Goal: Find specific page/section: Find specific page/section

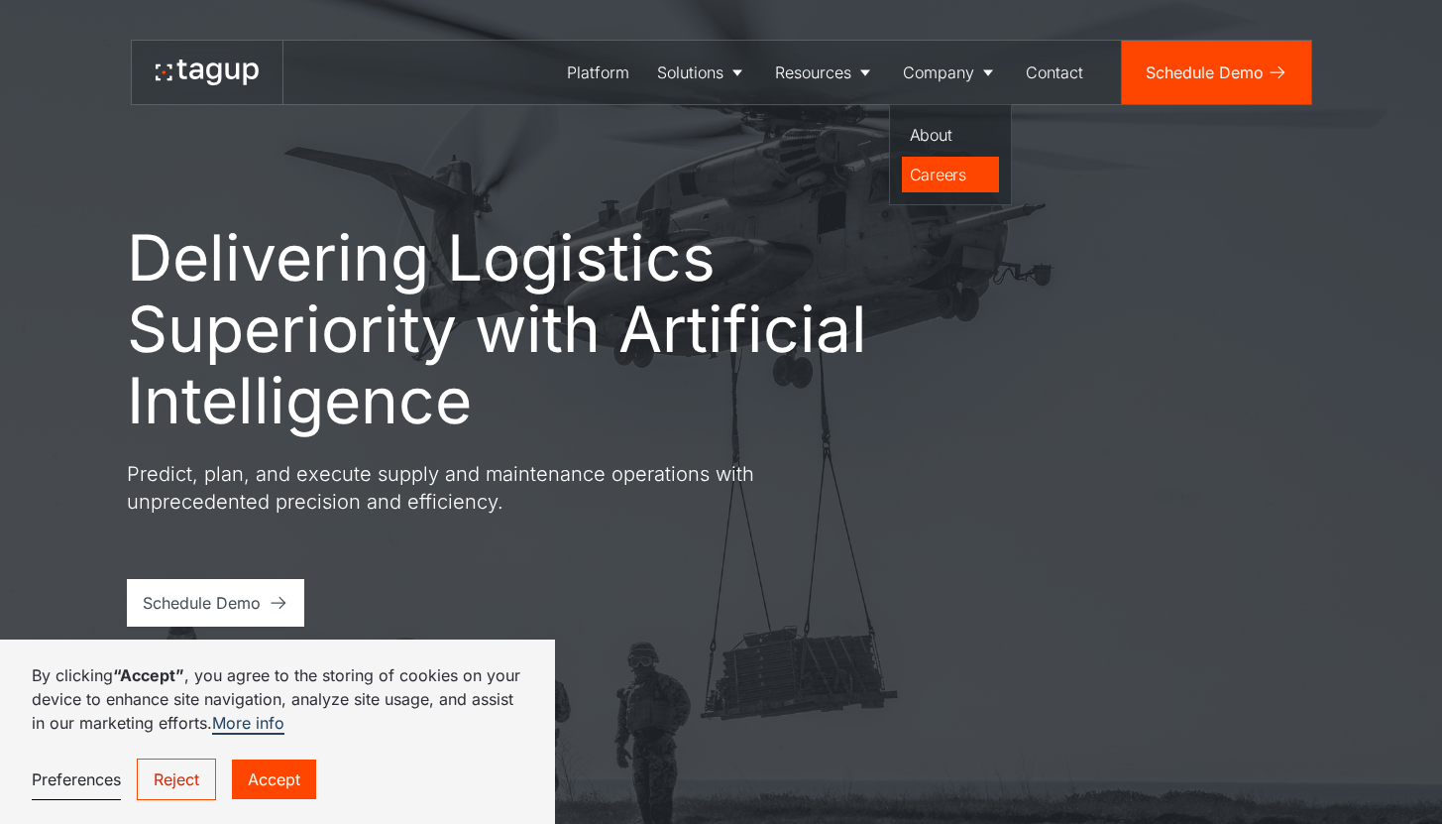
click at [974, 182] on div "Careers" at bounding box center [950, 175] width 81 height 24
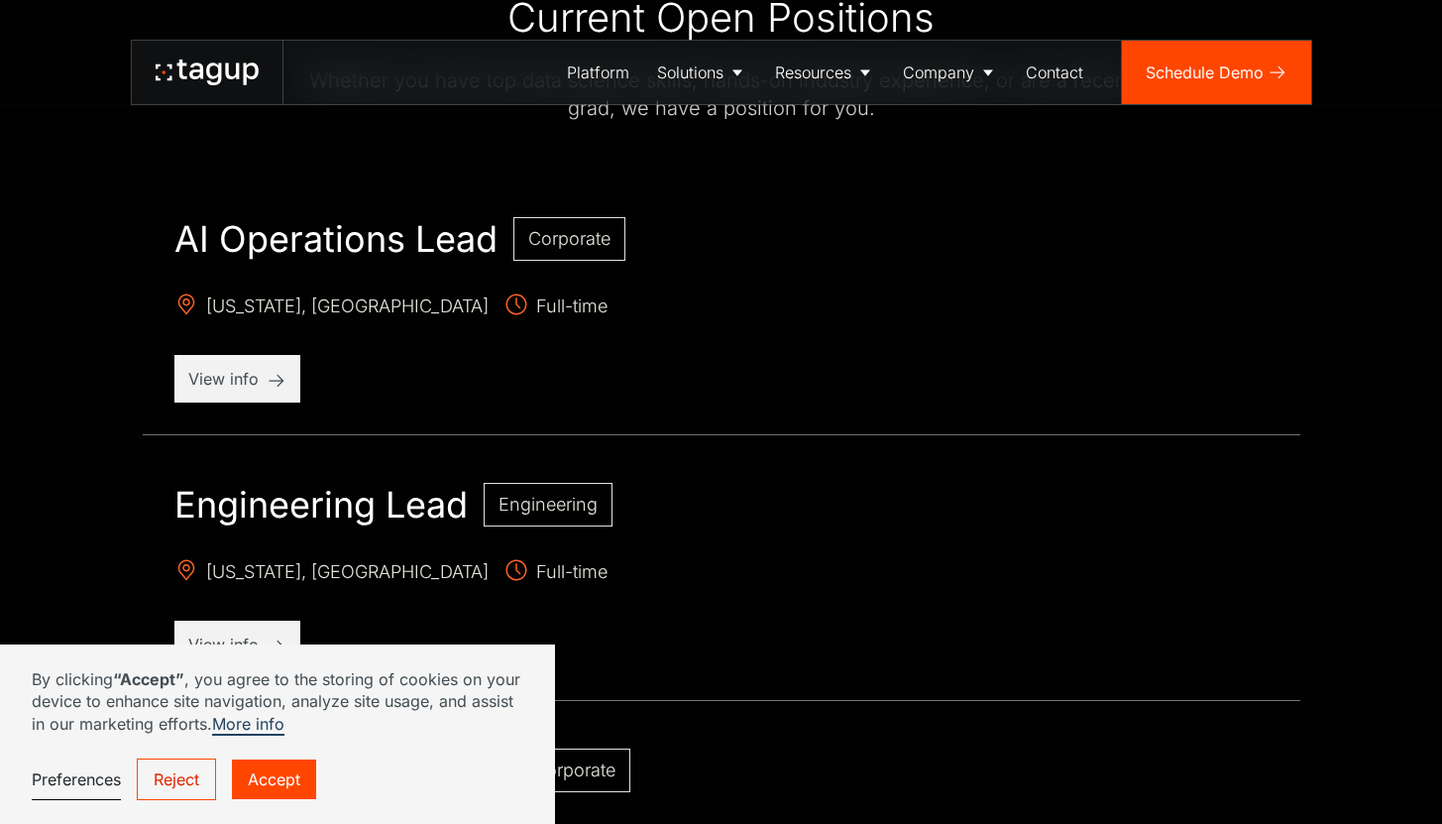
scroll to position [536, 0]
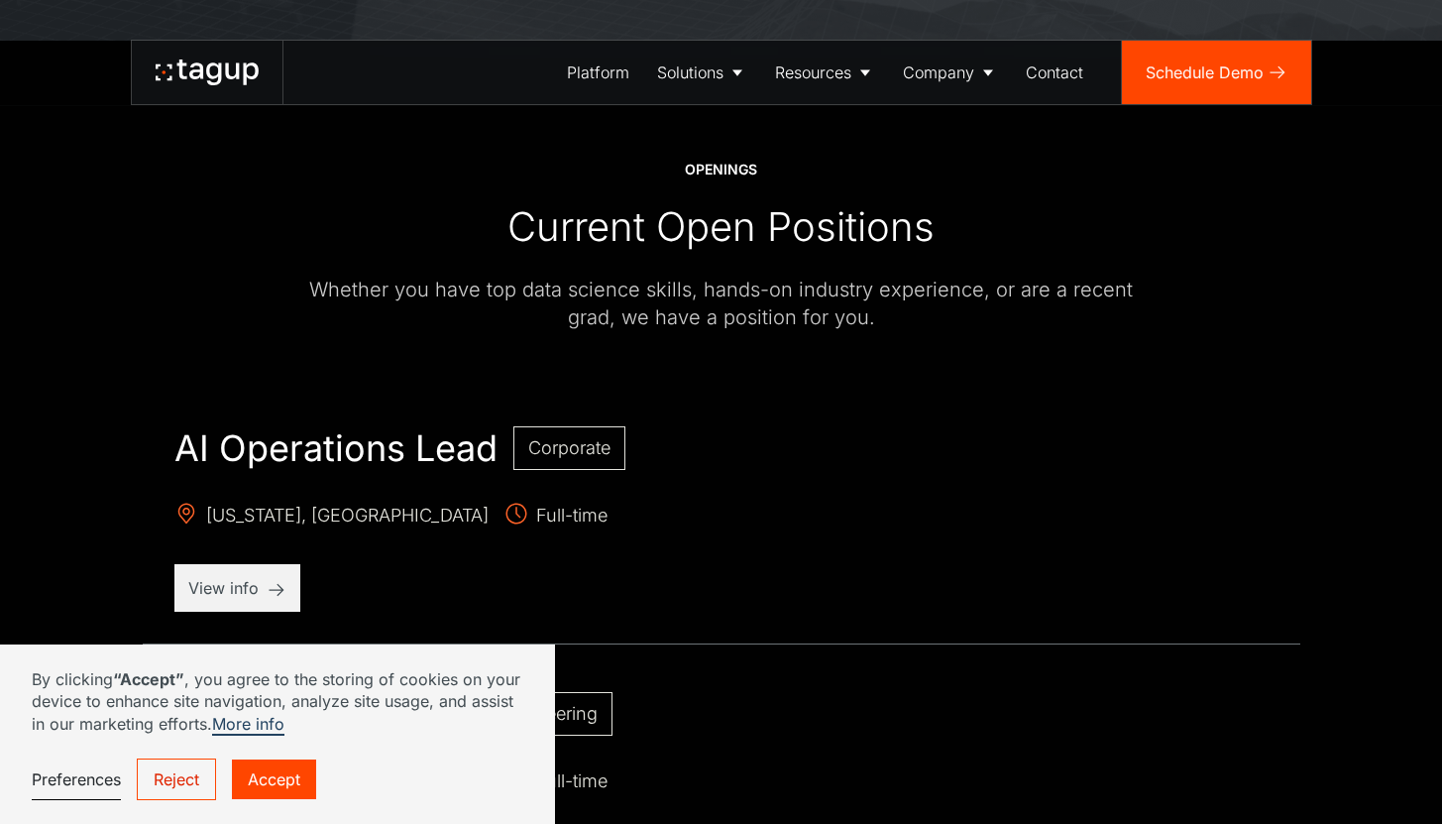
click at [161, 773] on link "Reject" at bounding box center [176, 779] width 79 height 42
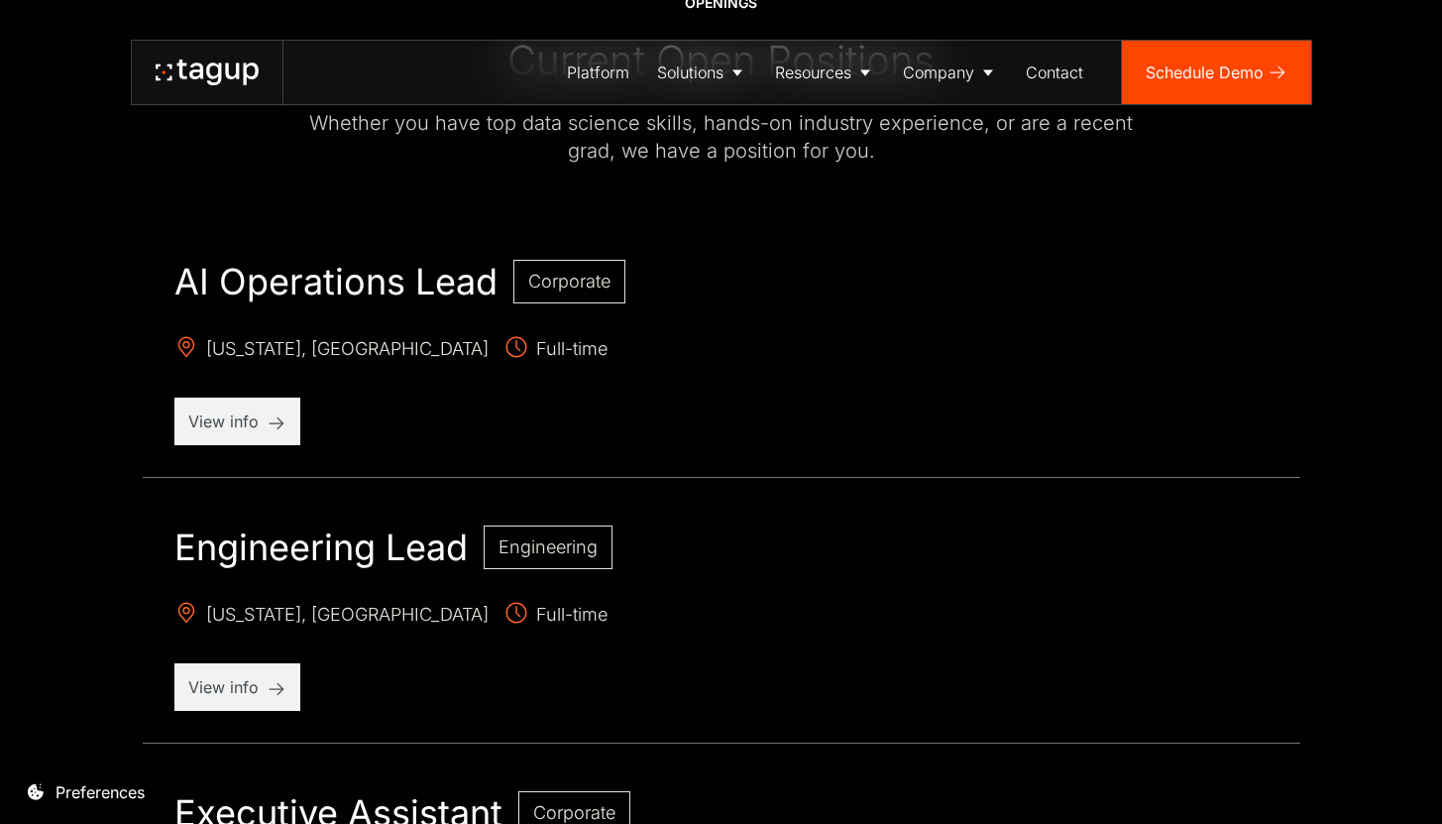
scroll to position [722, 0]
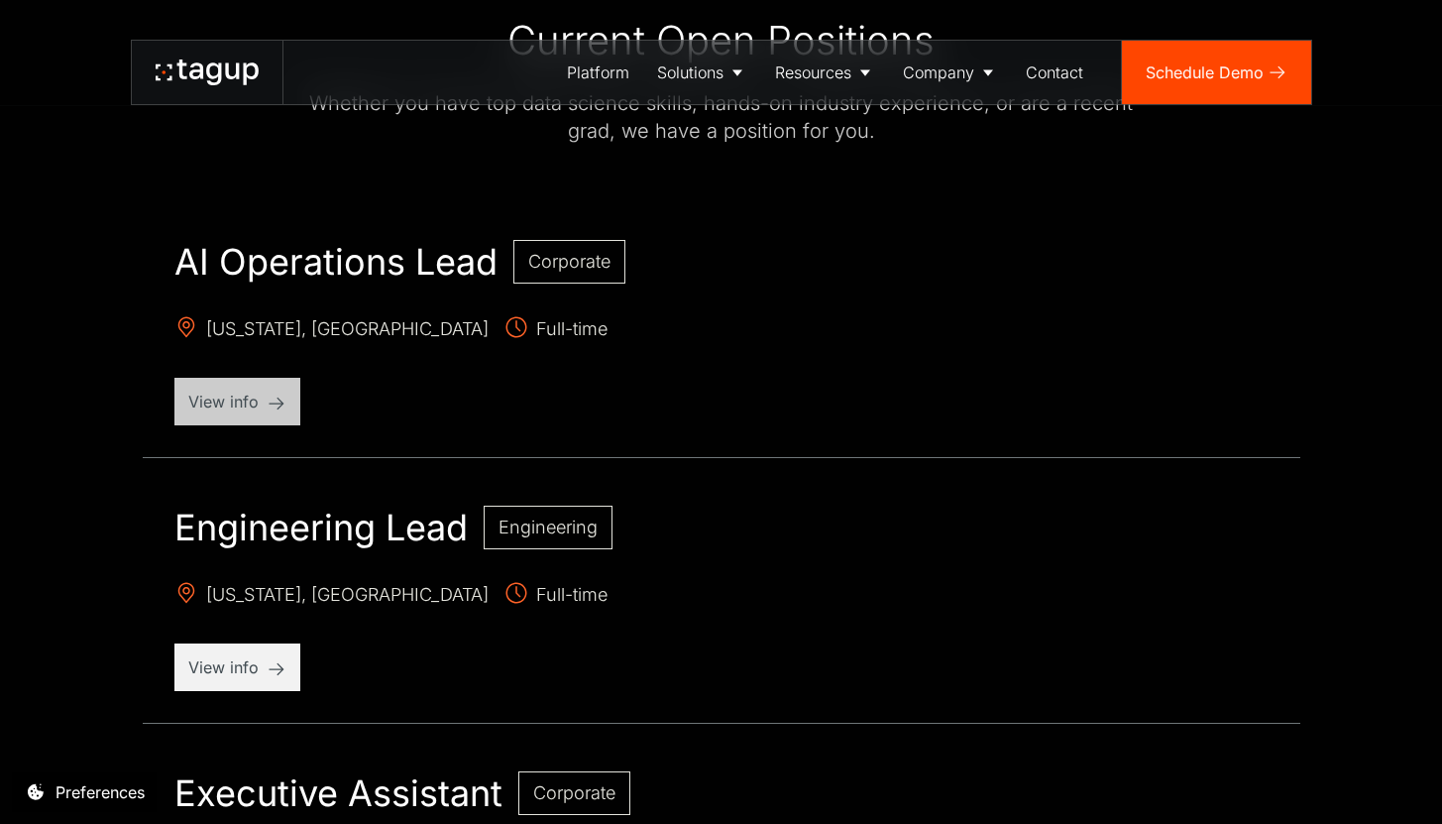
click at [212, 400] on p "View info" at bounding box center [237, 401] width 98 height 24
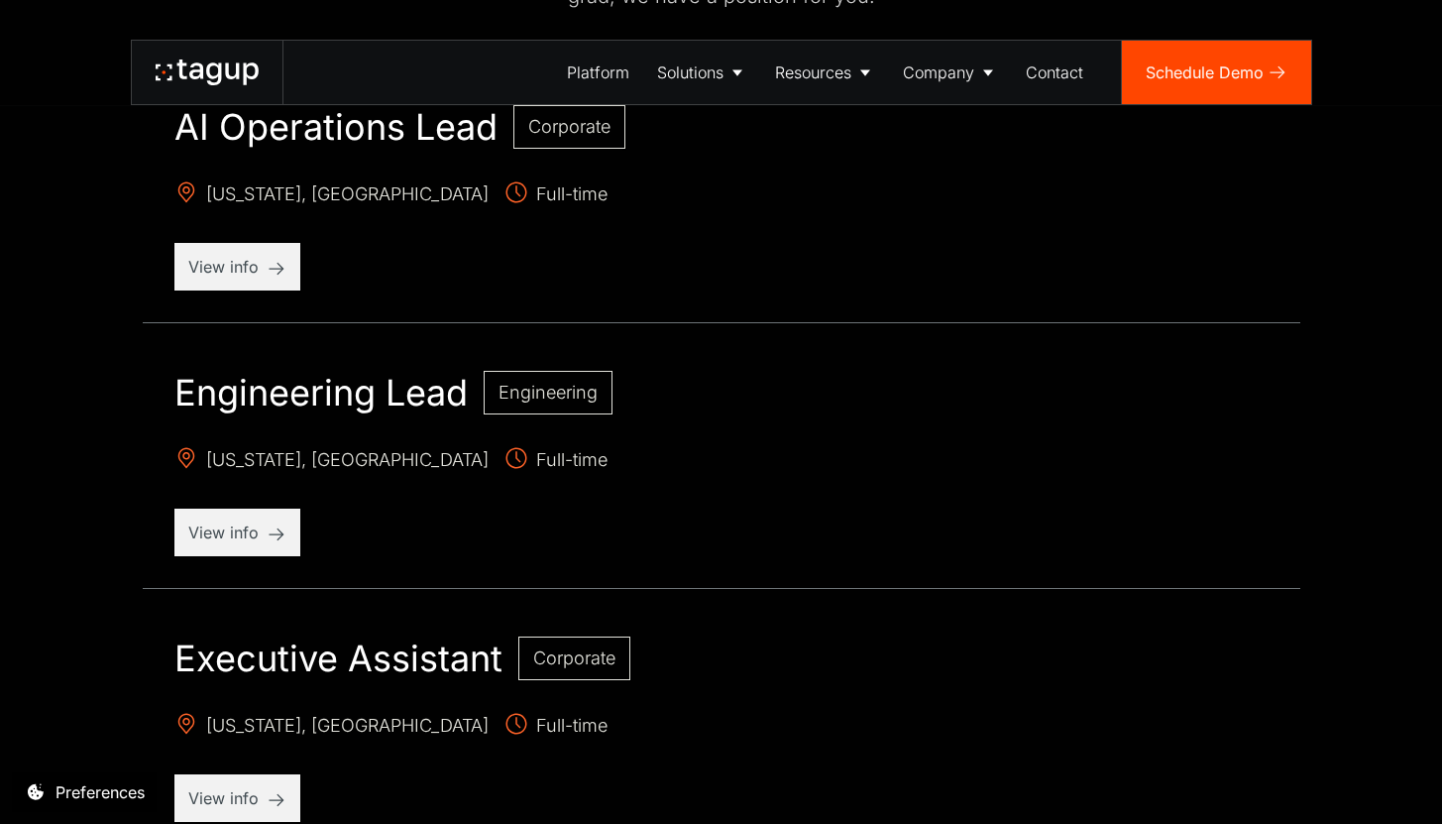
scroll to position [1089, 0]
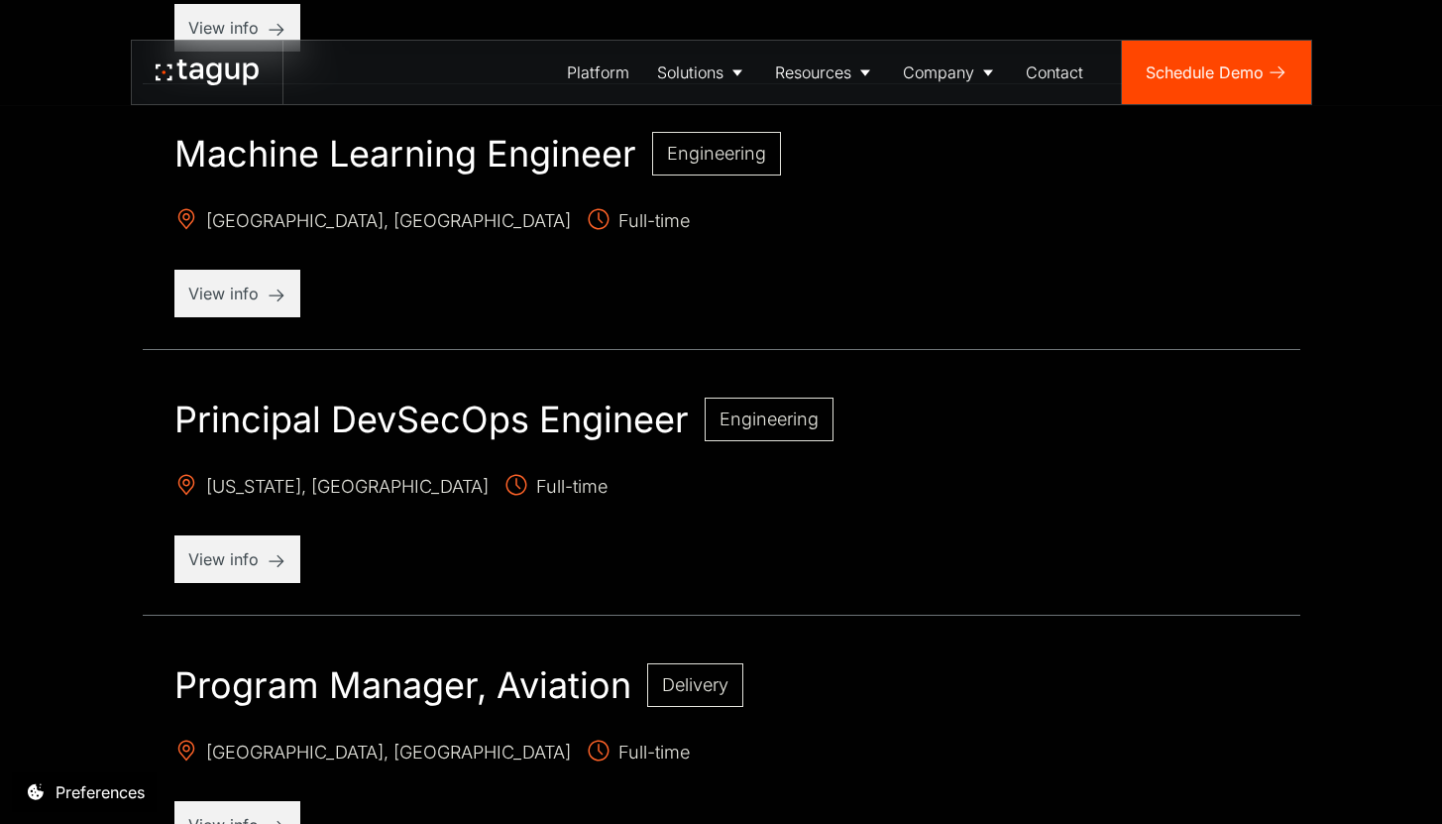
scroll to position [1852, 0]
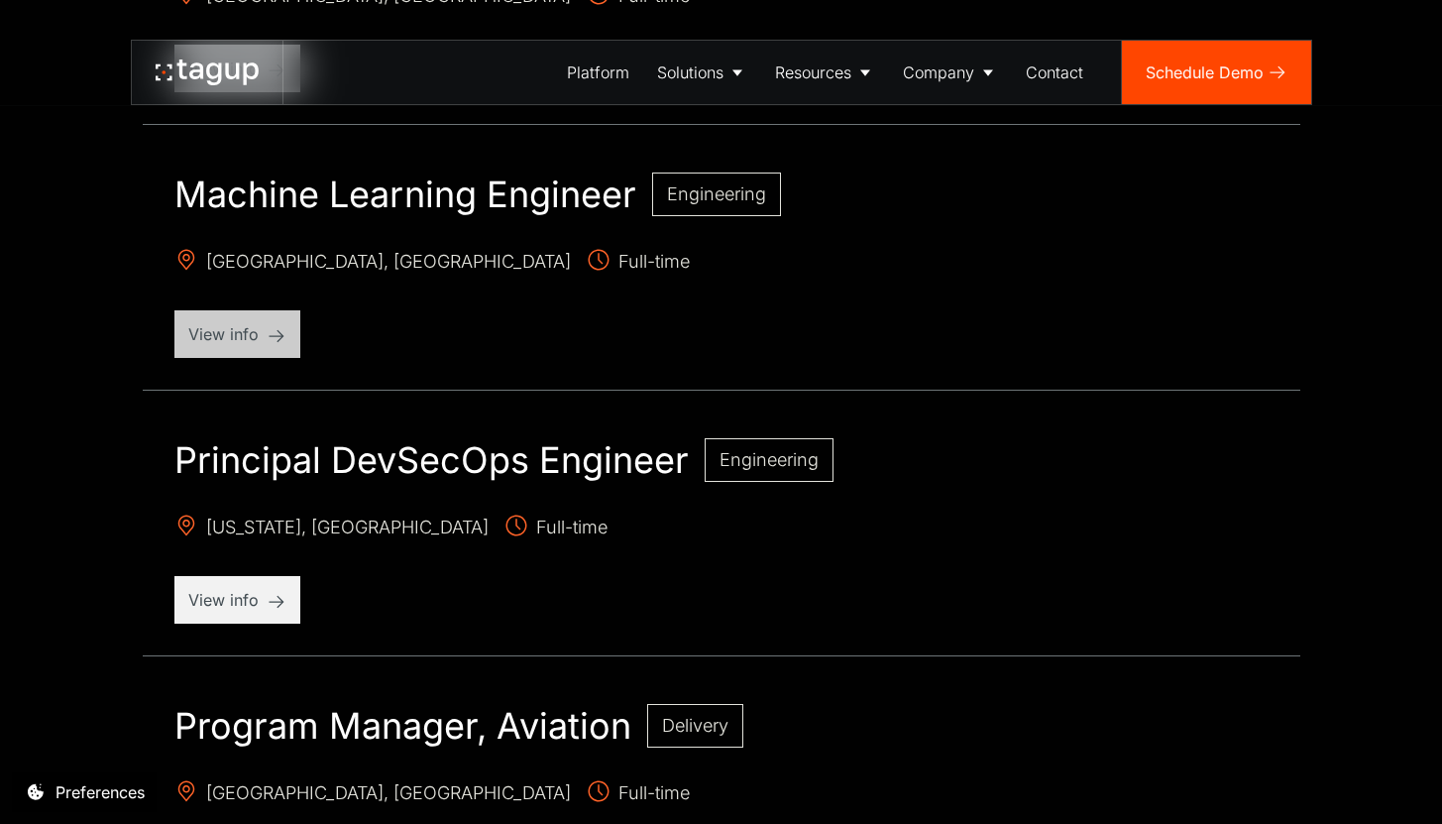
click at [282, 336] on p "View info" at bounding box center [237, 334] width 98 height 24
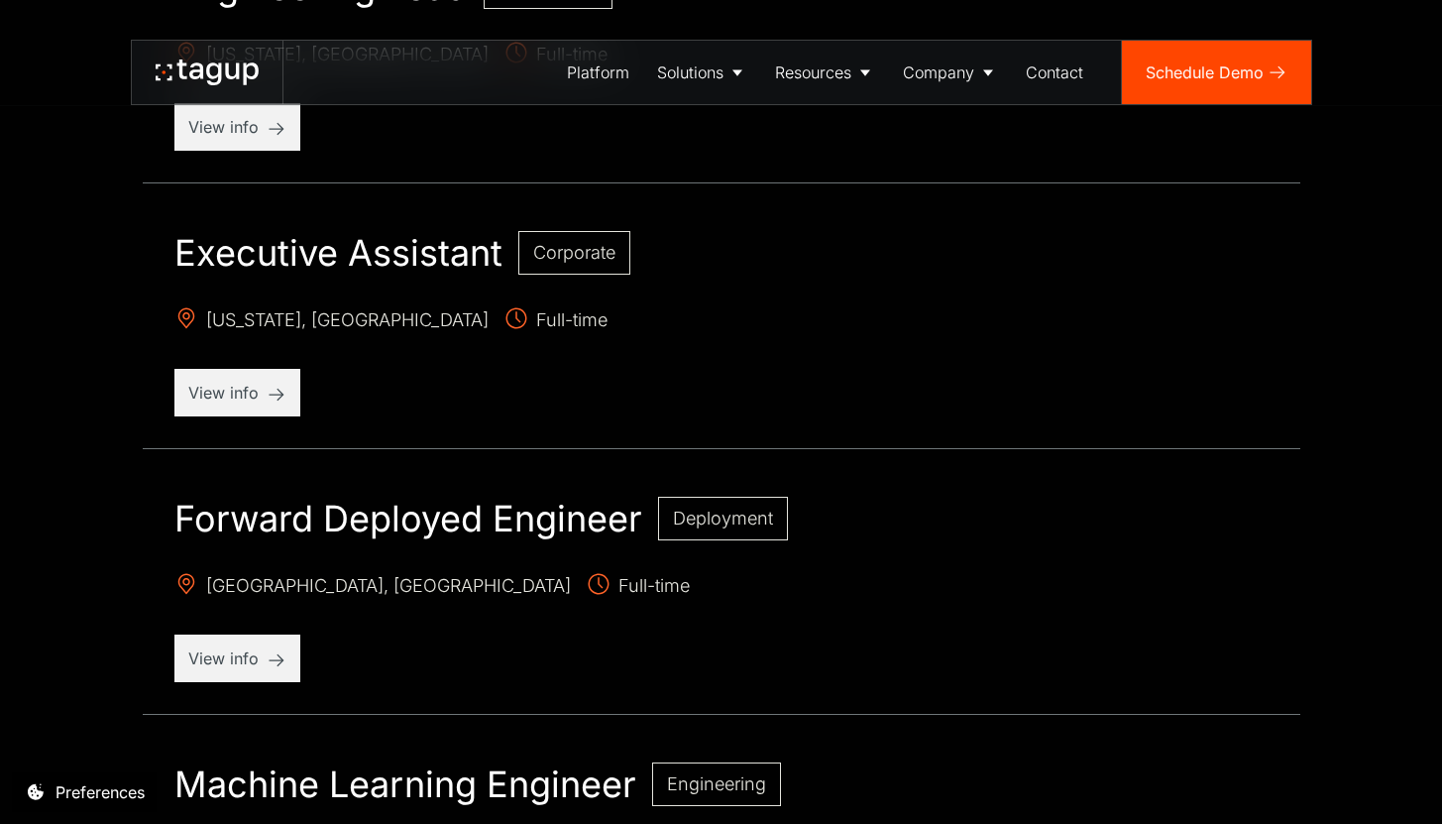
scroll to position [1243, 0]
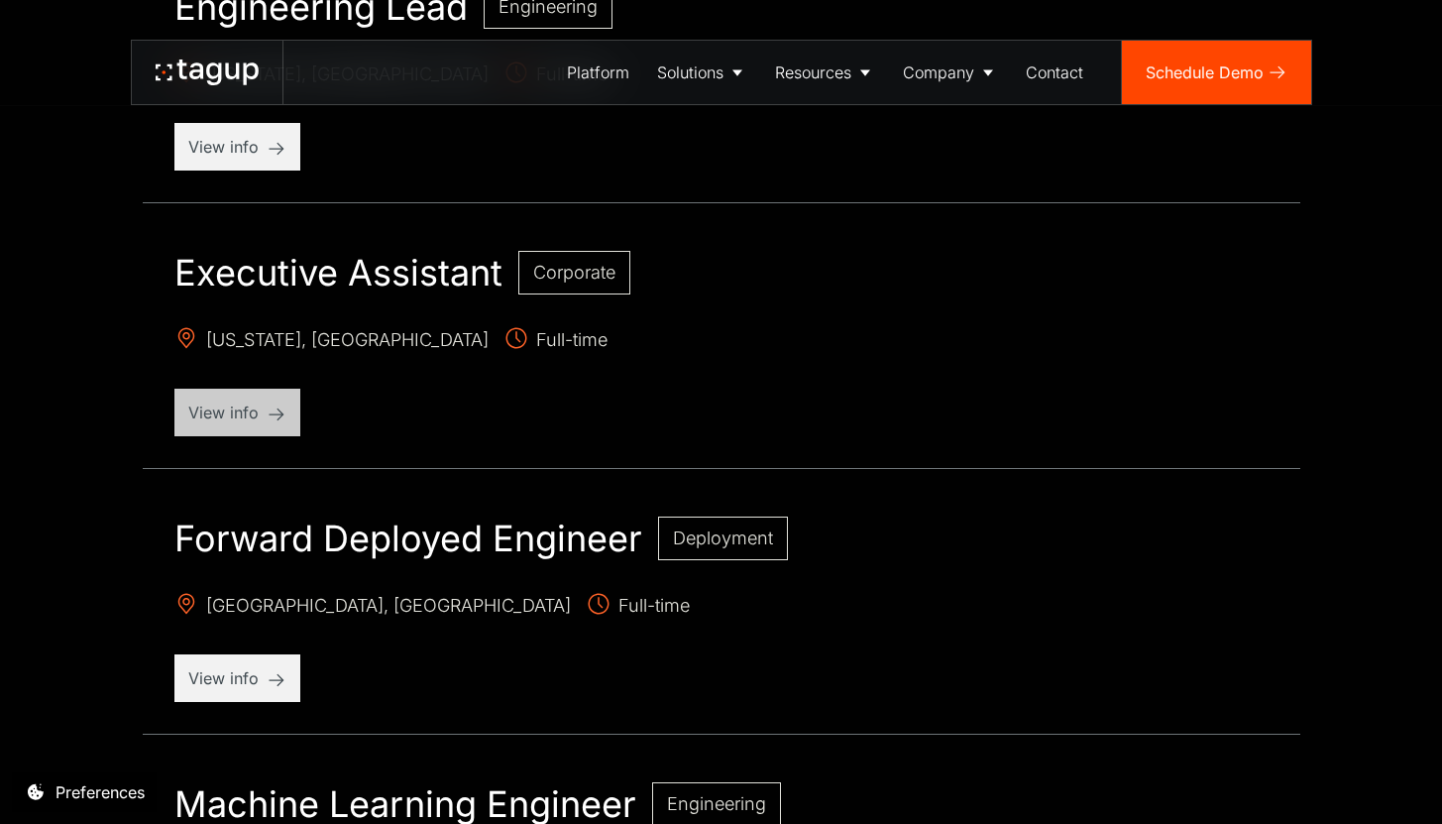
click at [264, 417] on p "View info" at bounding box center [237, 412] width 98 height 24
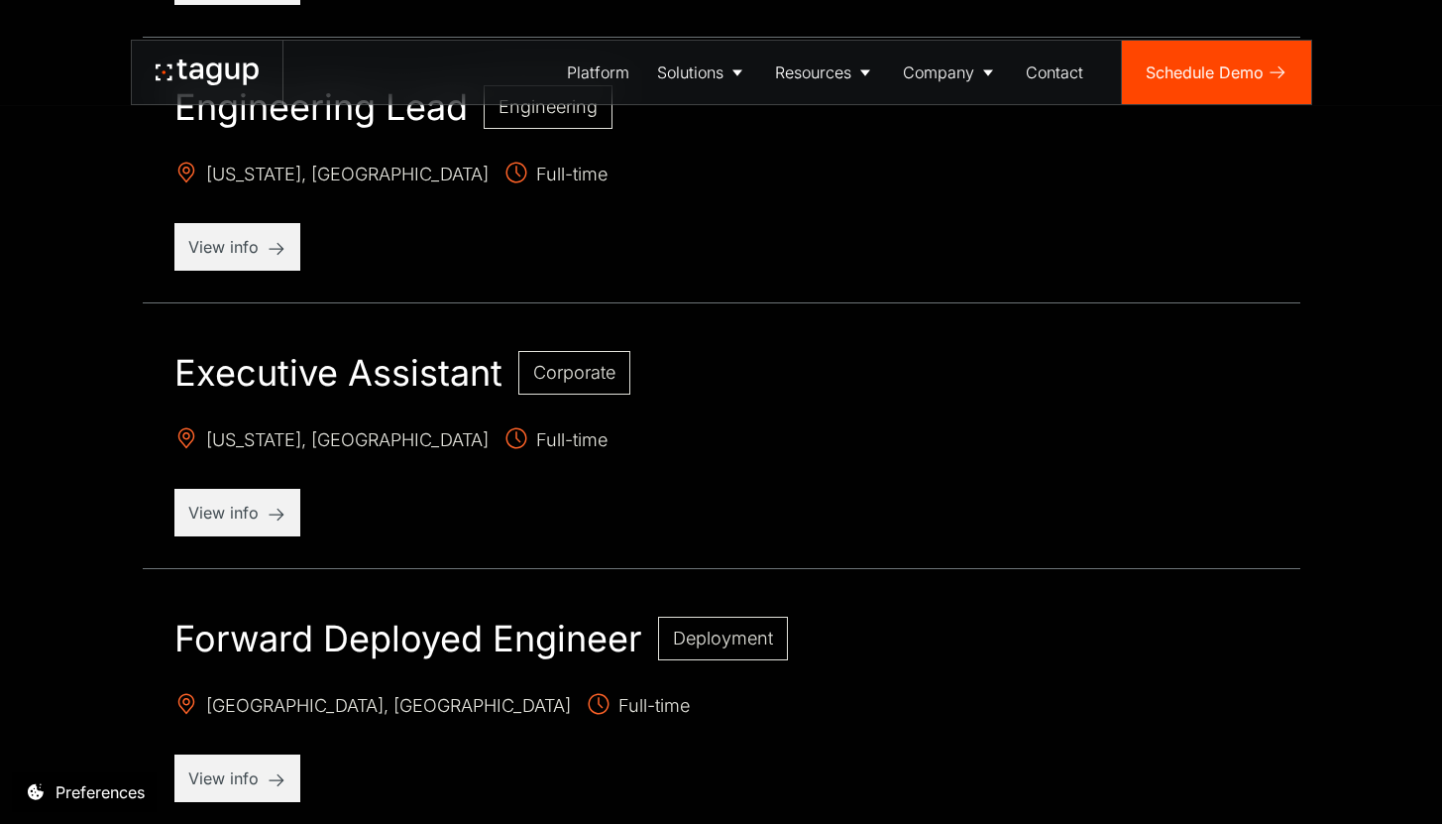
scroll to position [1660, 0]
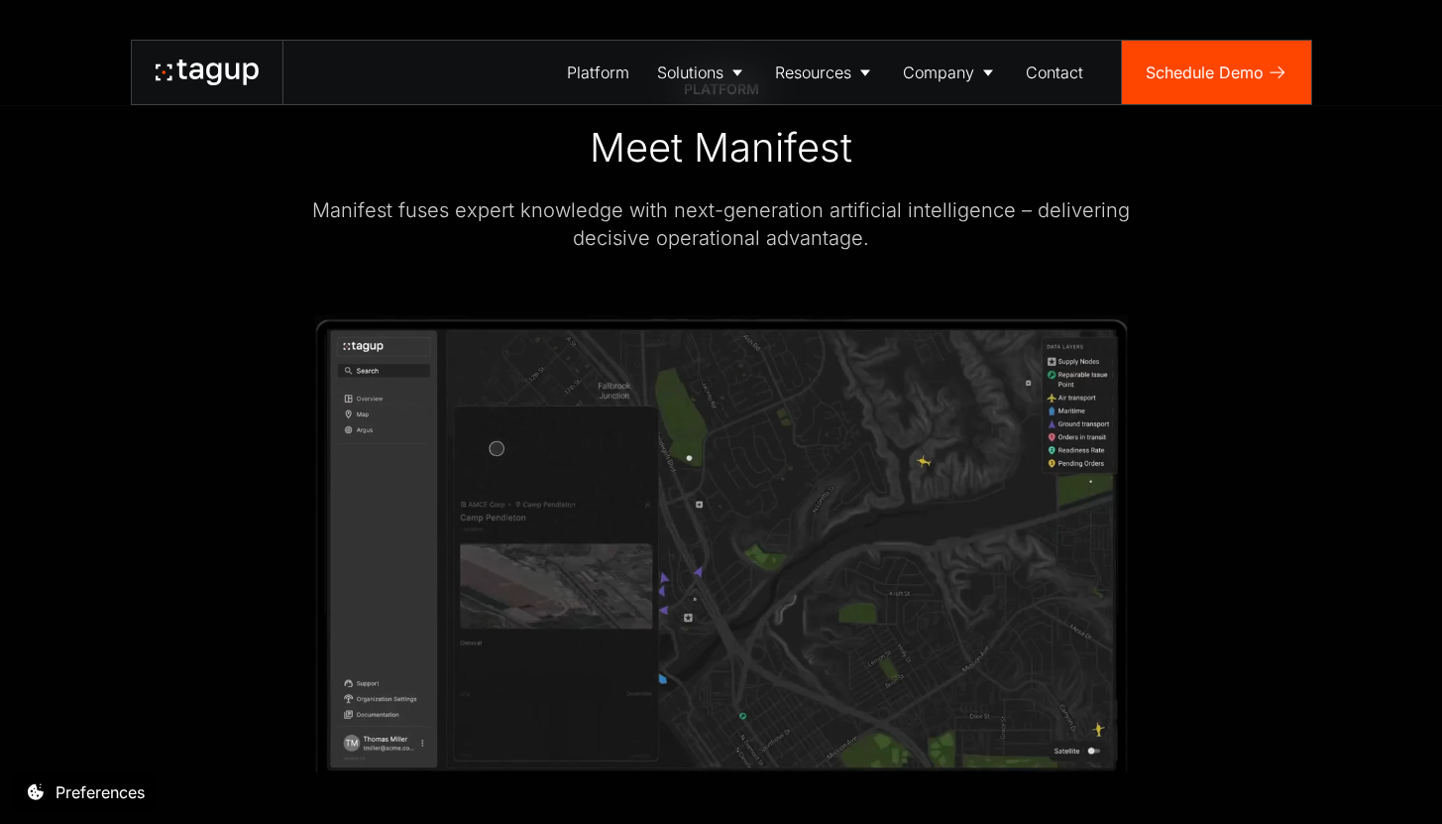
scroll to position [3232, 0]
